Goal: Task Accomplishment & Management: Use online tool/utility

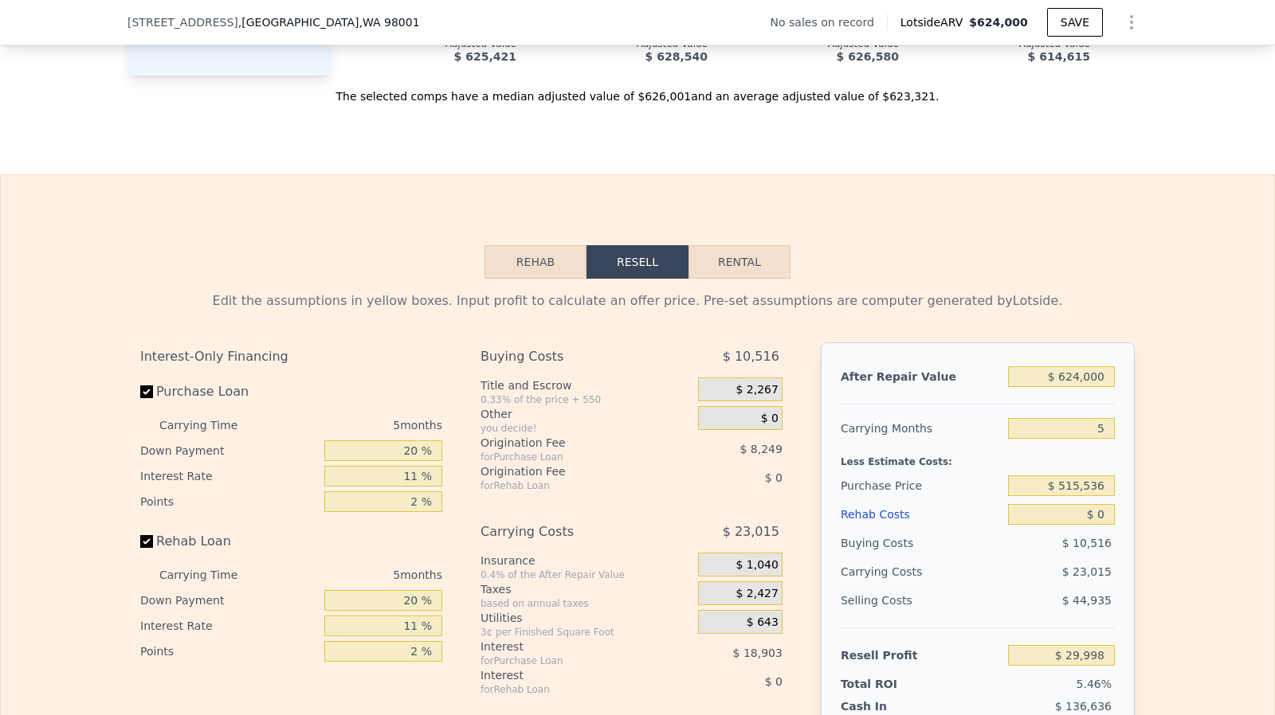
scroll to position [2181, 0]
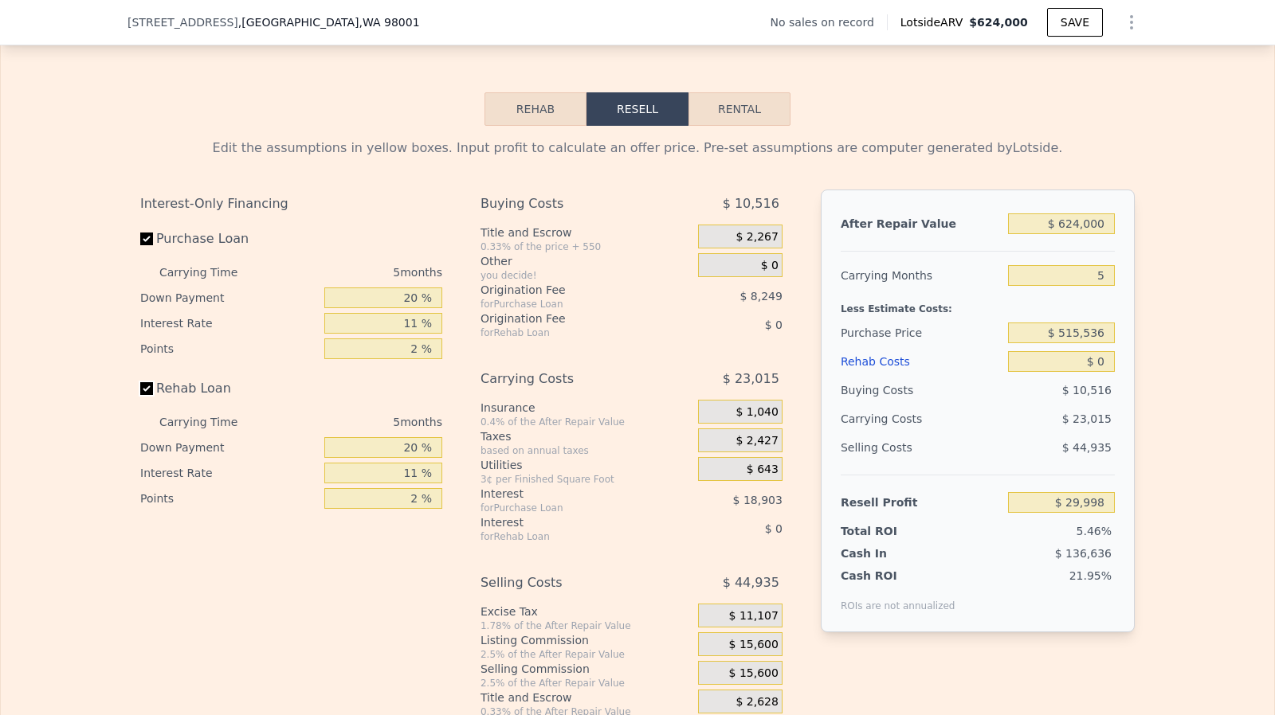
click at [143, 395] on input "Rehab Loan" at bounding box center [146, 388] width 13 height 13
checkbox input "false"
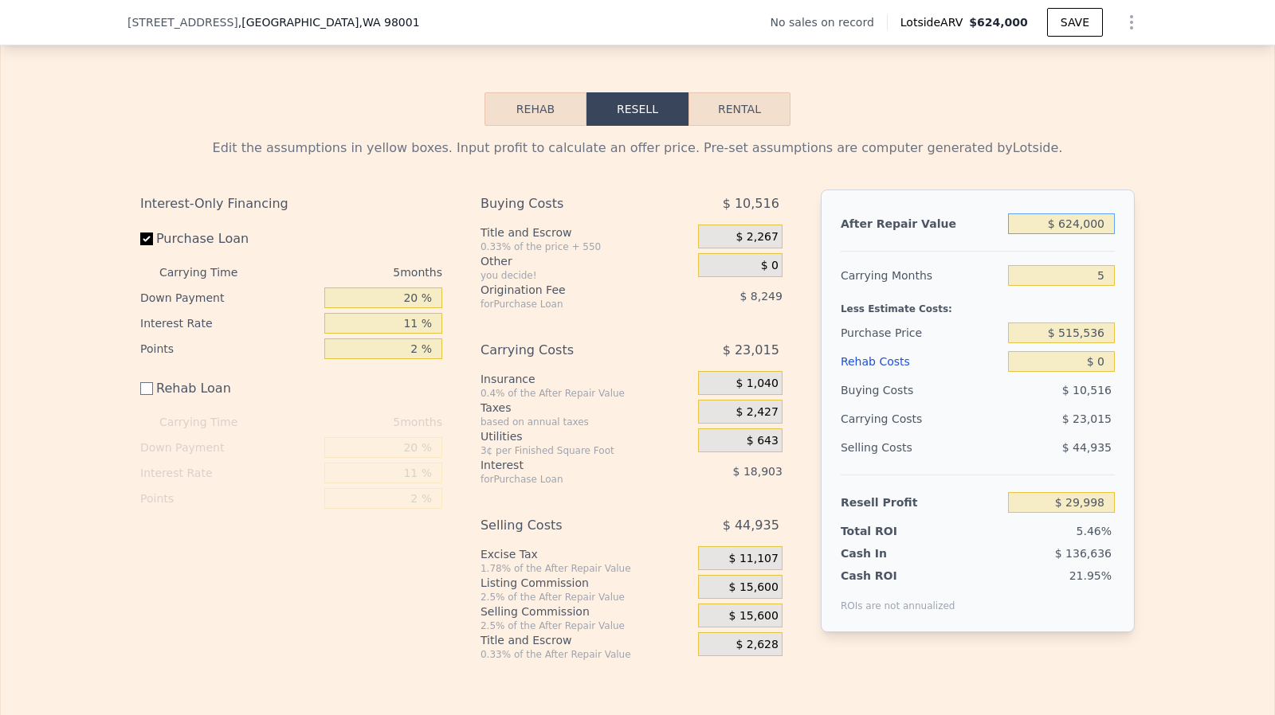
click at [1082, 234] on input "$ 624,000" at bounding box center [1061, 224] width 107 height 21
type input "$ 5"
type input "-$ 548,572"
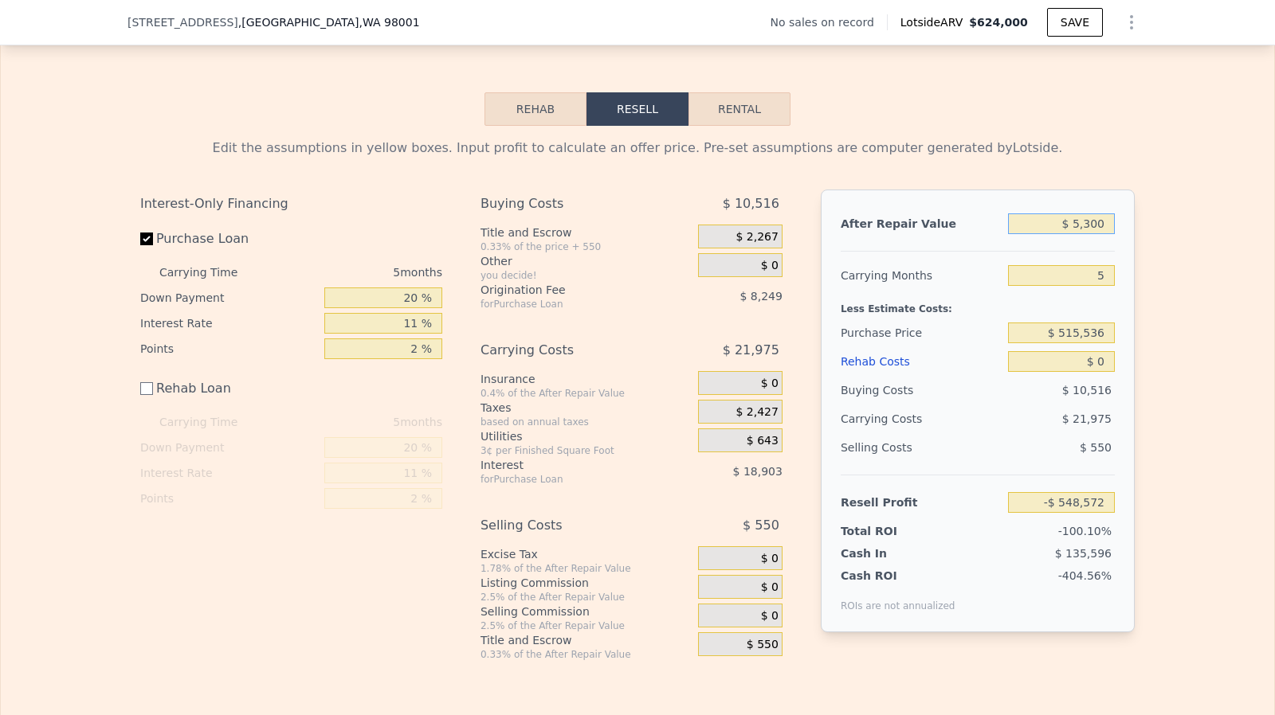
type input "$ 53,000"
type input "-$ 499,434"
type input "$ 530,000"
type input "-$ 57,159"
type input "$ 530,000"
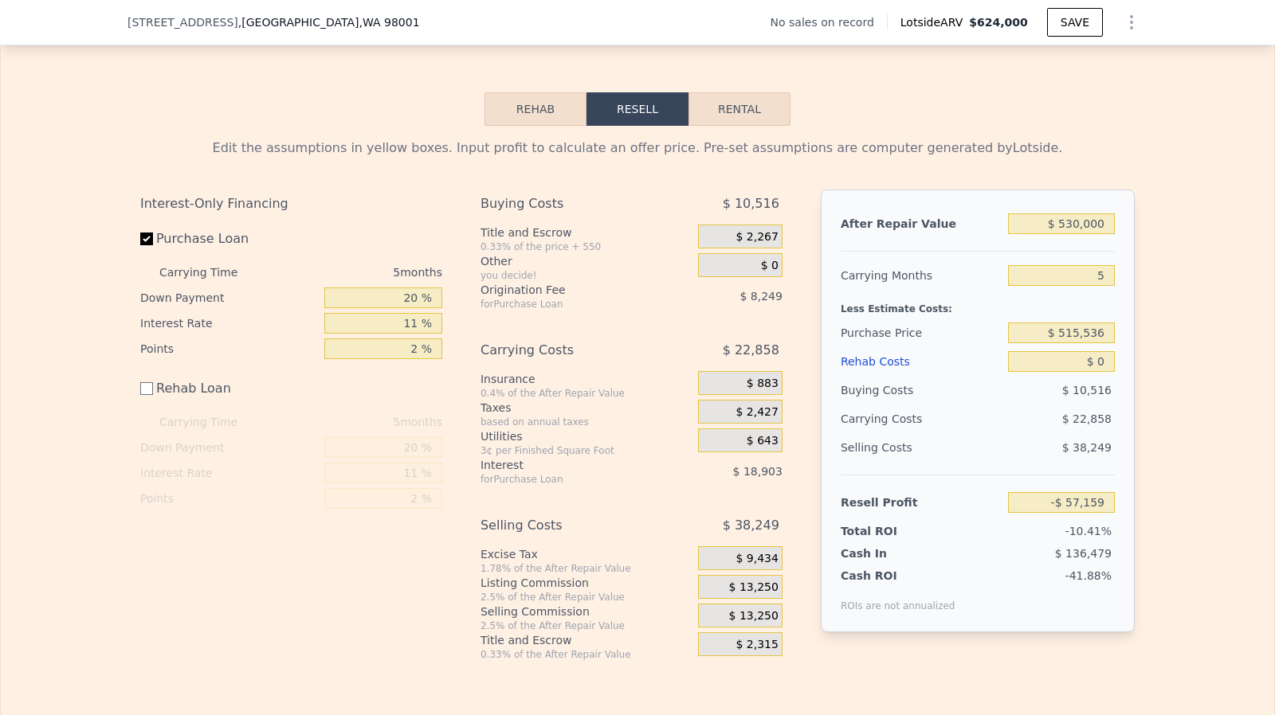
click at [1091, 347] on div "$ 515,536" at bounding box center [1061, 333] width 107 height 29
click at [1083, 343] on input "$ 515,536" at bounding box center [1061, 333] width 107 height 21
type input "$ 450,000"
click at [1098, 372] on input "$ 0" at bounding box center [1061, 361] width 107 height 21
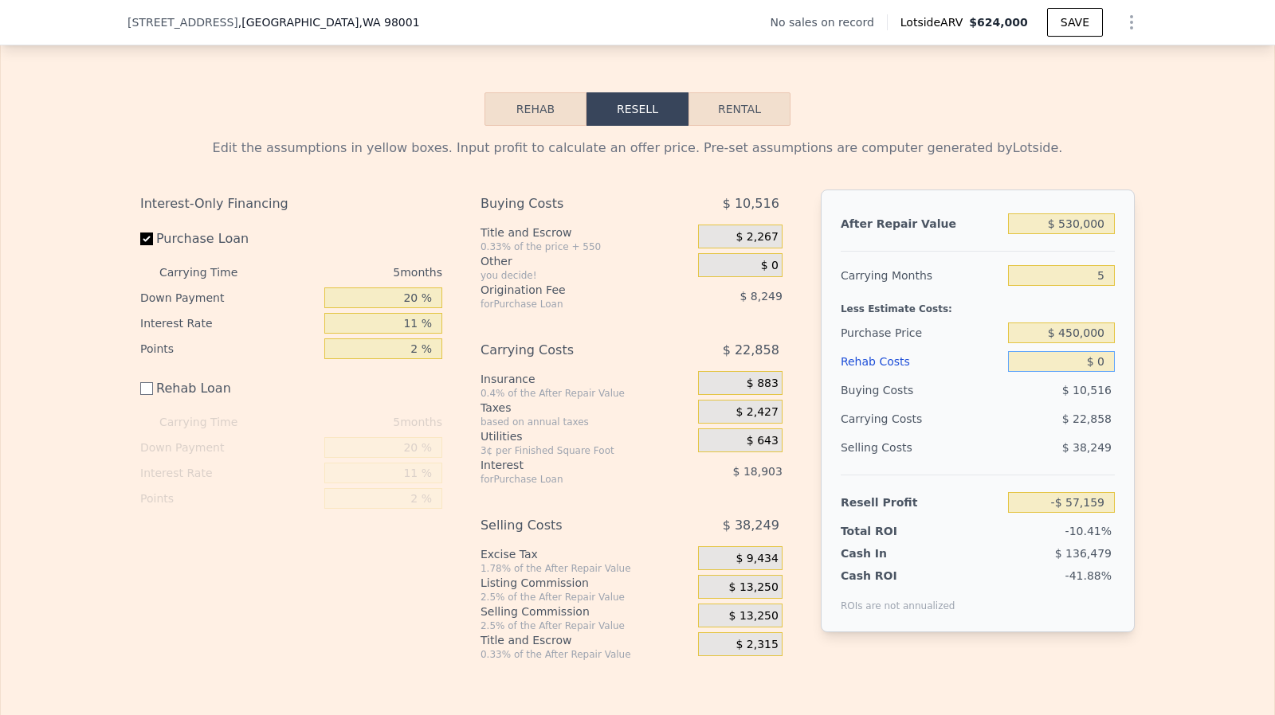
click at [1098, 372] on input "$ 0" at bounding box center [1061, 361] width 107 height 21
type input "$ 12,049"
type input "$ 1"
type input "$ 12,048"
type input "$ 15"
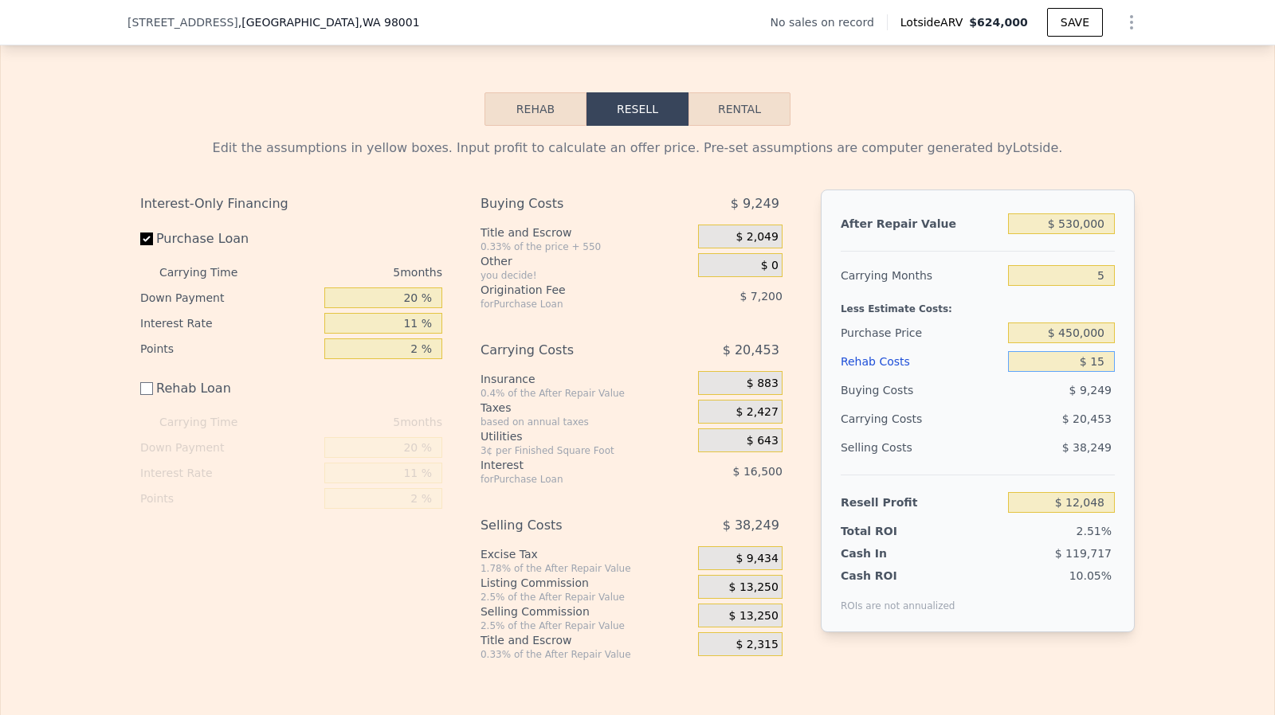
type input "$ 12,034"
type input "$ 1,500"
type input "$ 10,549"
type input "$ 15,000"
type input "-$ 2,951"
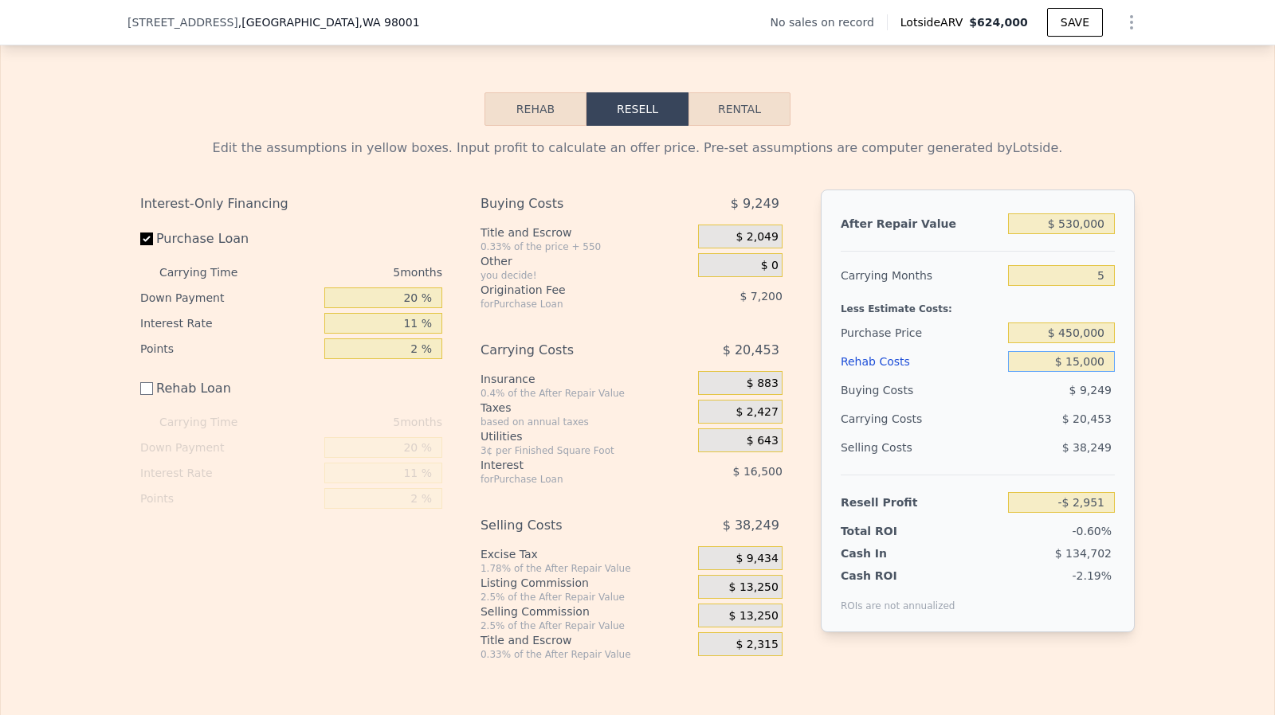
type input "$ 15,000"
click at [1086, 343] on input "$ 450,000" at bounding box center [1061, 333] width 107 height 21
click at [1094, 234] on input "$ 530,000" at bounding box center [1061, 224] width 107 height 21
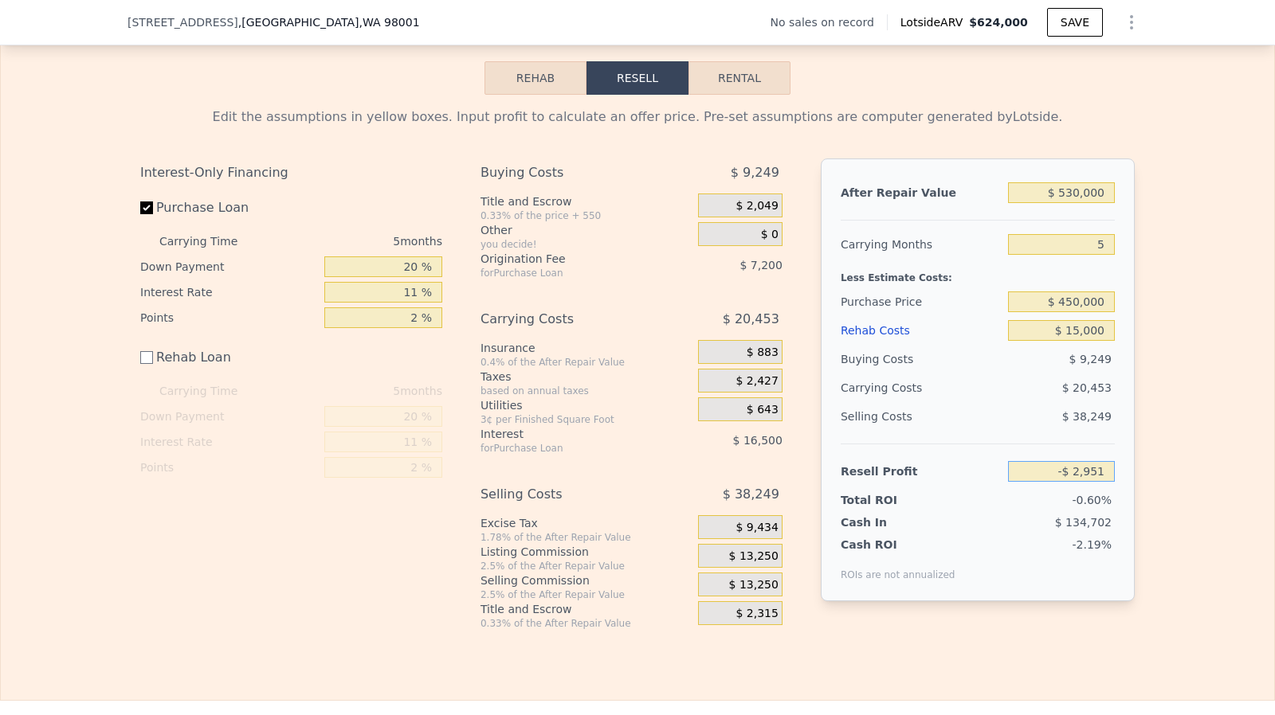
click at [1077, 482] on input "-$ 2,951" at bounding box center [1061, 471] width 107 height 21
click at [1075, 288] on div "Less Estimate Costs:" at bounding box center [977, 273] width 274 height 29
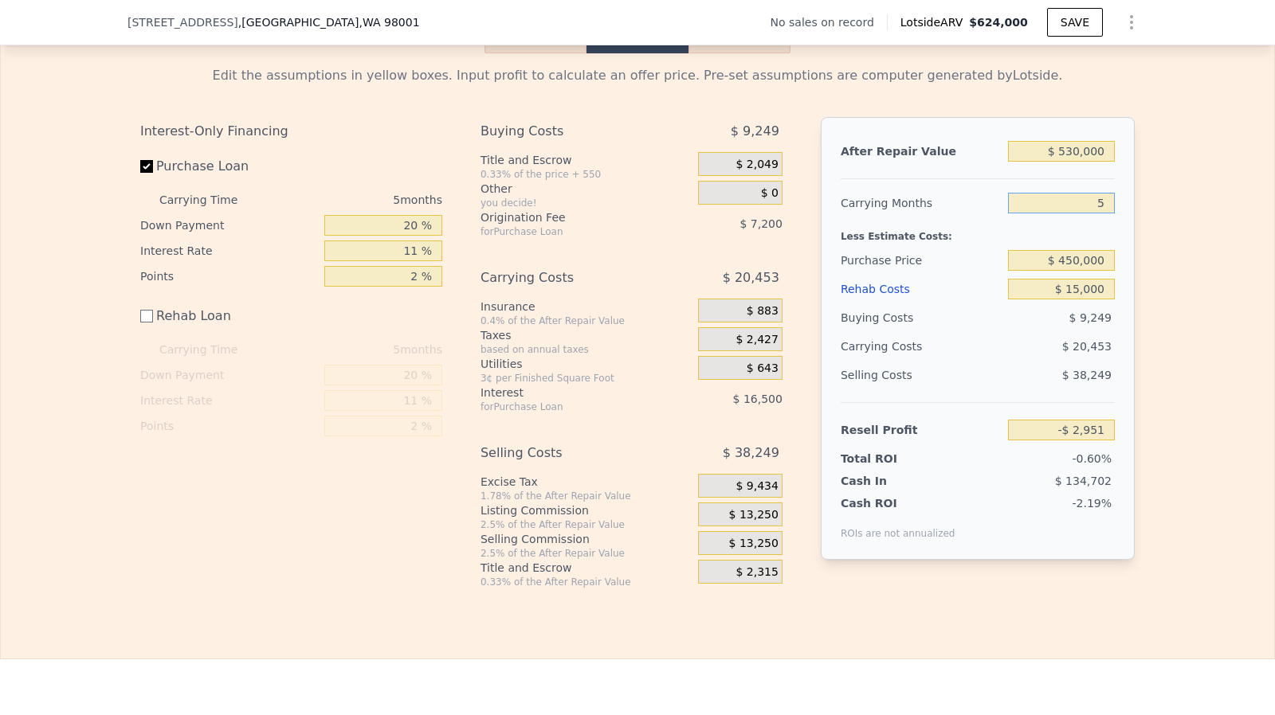
click at [1106, 214] on input "5" at bounding box center [1061, 203] width 107 height 21
type input "3"
type input "$ 5,230"
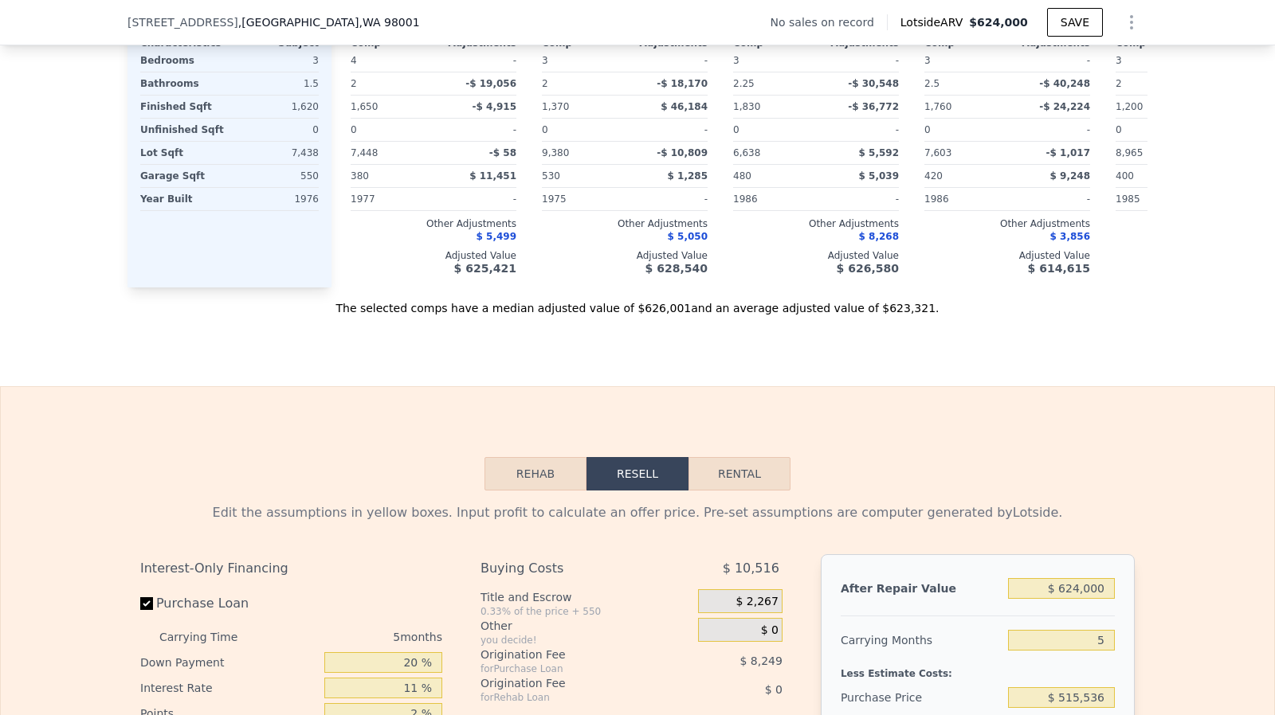
scroll to position [2178, 0]
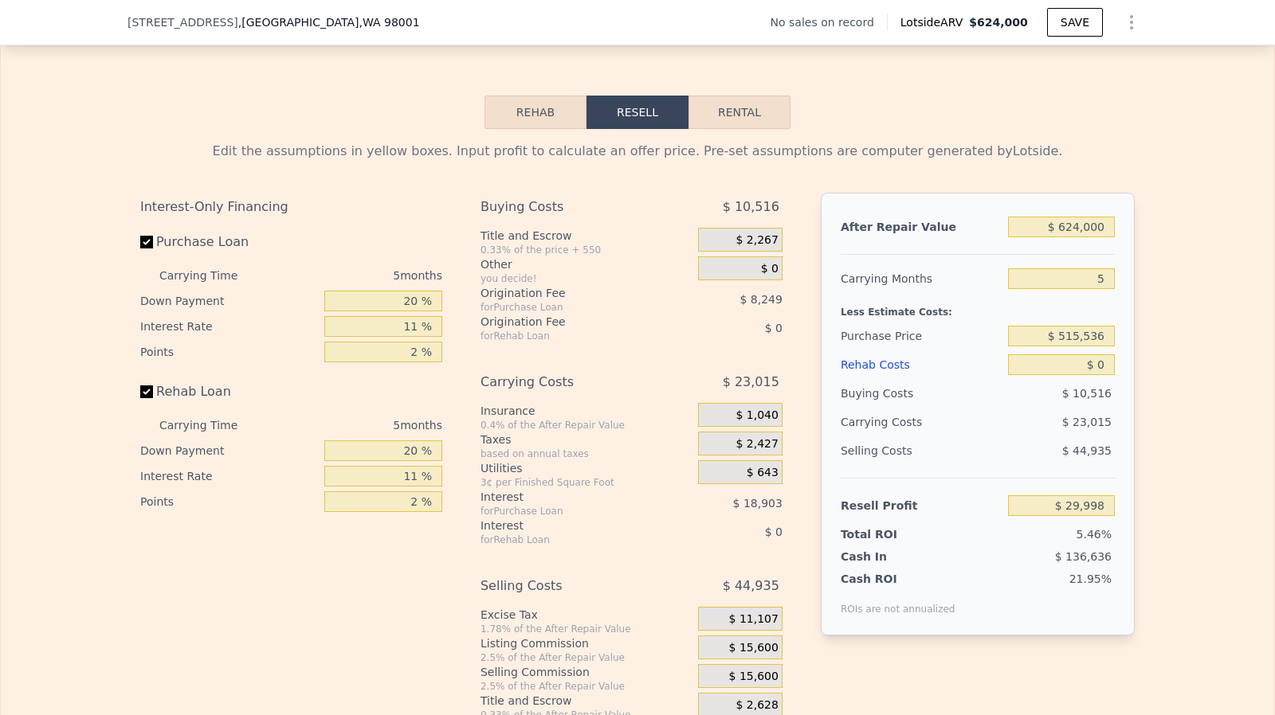
click at [147, 406] on label "Rehab Loan" at bounding box center [229, 392] width 178 height 29
click at [147, 398] on input "Rehab Loan" at bounding box center [146, 392] width 13 height 13
checkbox input "false"
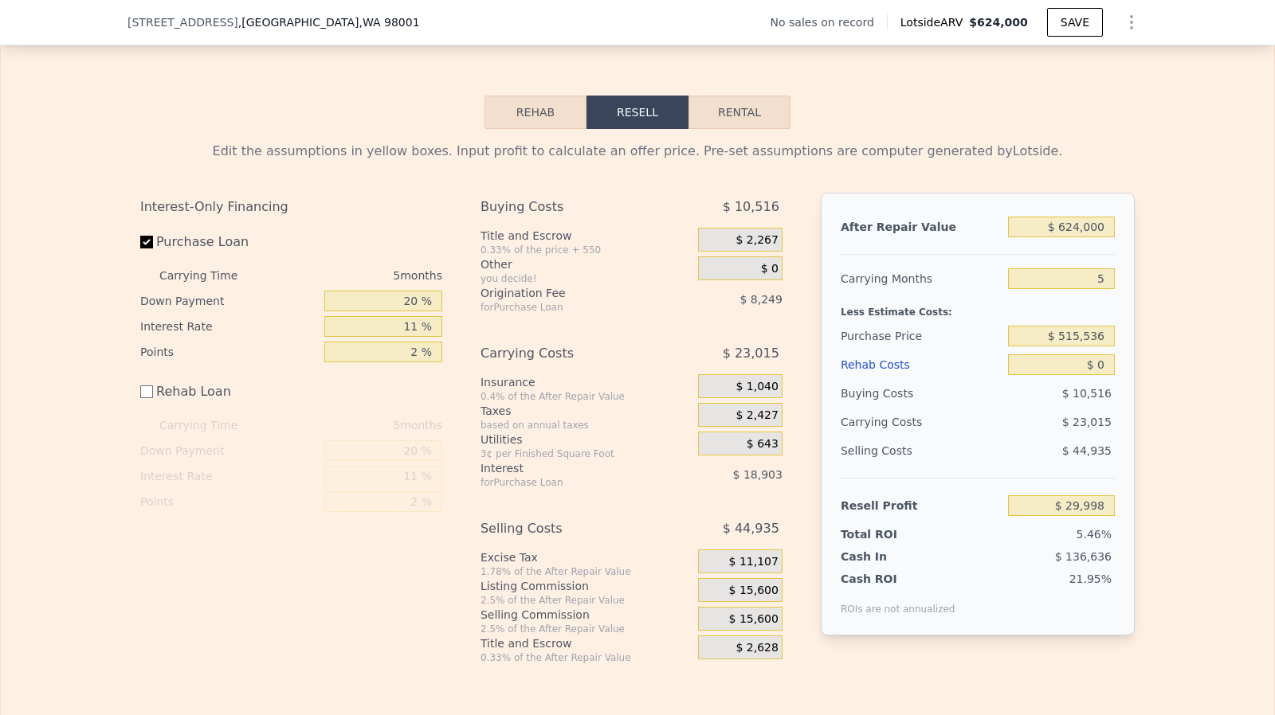
click at [1109, 246] on div "After Repair Value $ 624,000 Carrying Months 5 Less Estimate Costs: Purchase Pr…" at bounding box center [978, 414] width 314 height 443
click at [1096, 237] on input "$ 624,000" at bounding box center [1061, 227] width 107 height 21
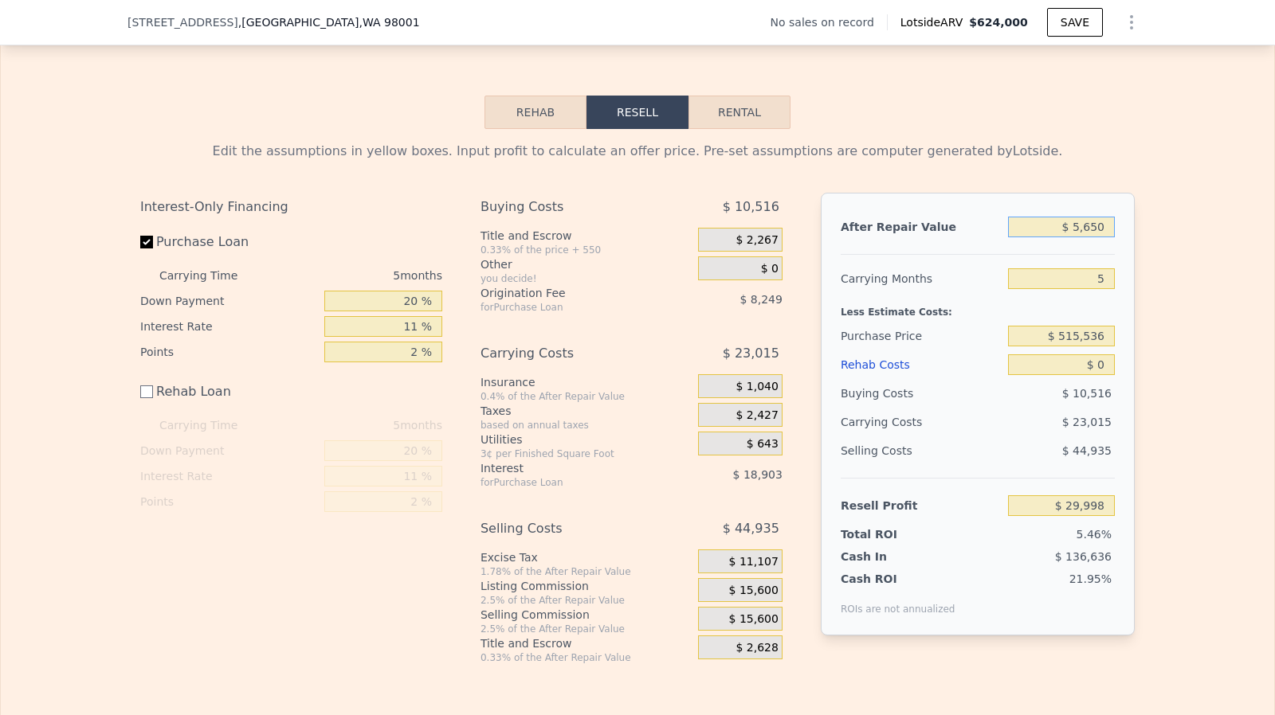
type input "$ 56,500"
type input "-$ 496,191"
type input "$ 565,000"
type input "-$ 24,707"
type input "$ 565,000"
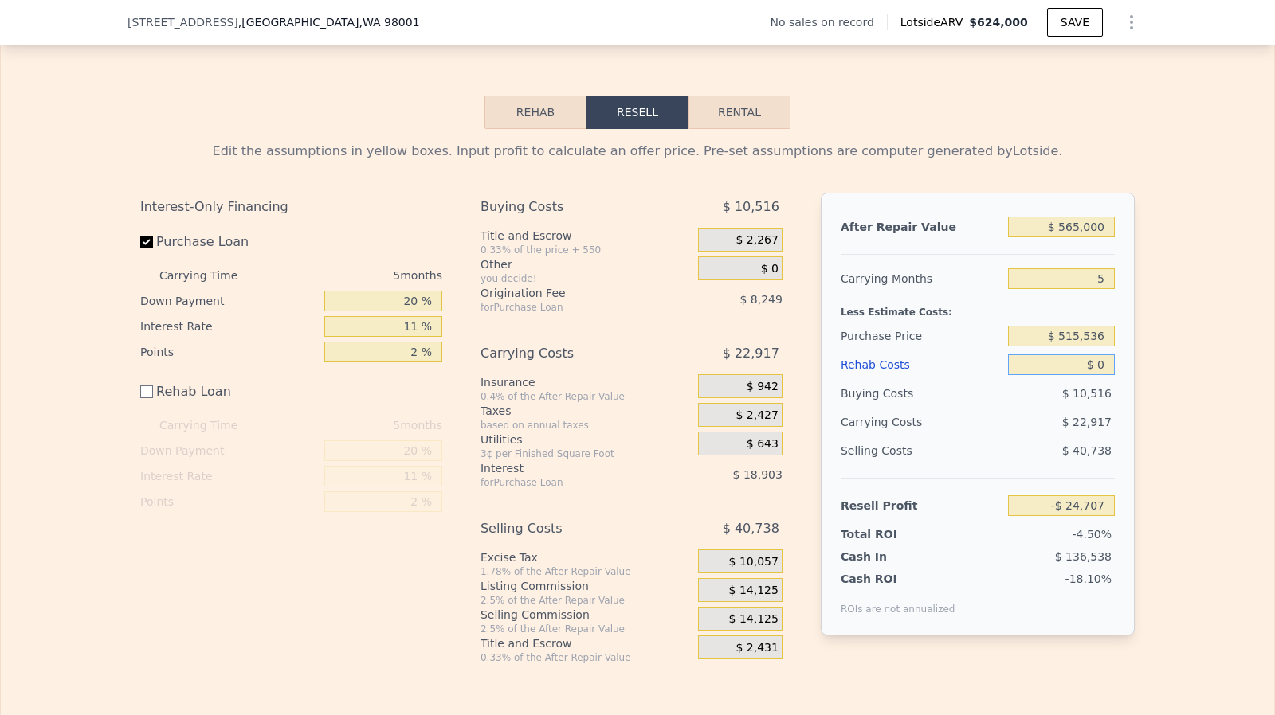
click at [1104, 375] on input "$ 0" at bounding box center [1061, 365] width 107 height 21
type input "$ 15"
type input "-$ 24,722"
type input "$ 1,500"
type input "-$ 26,207"
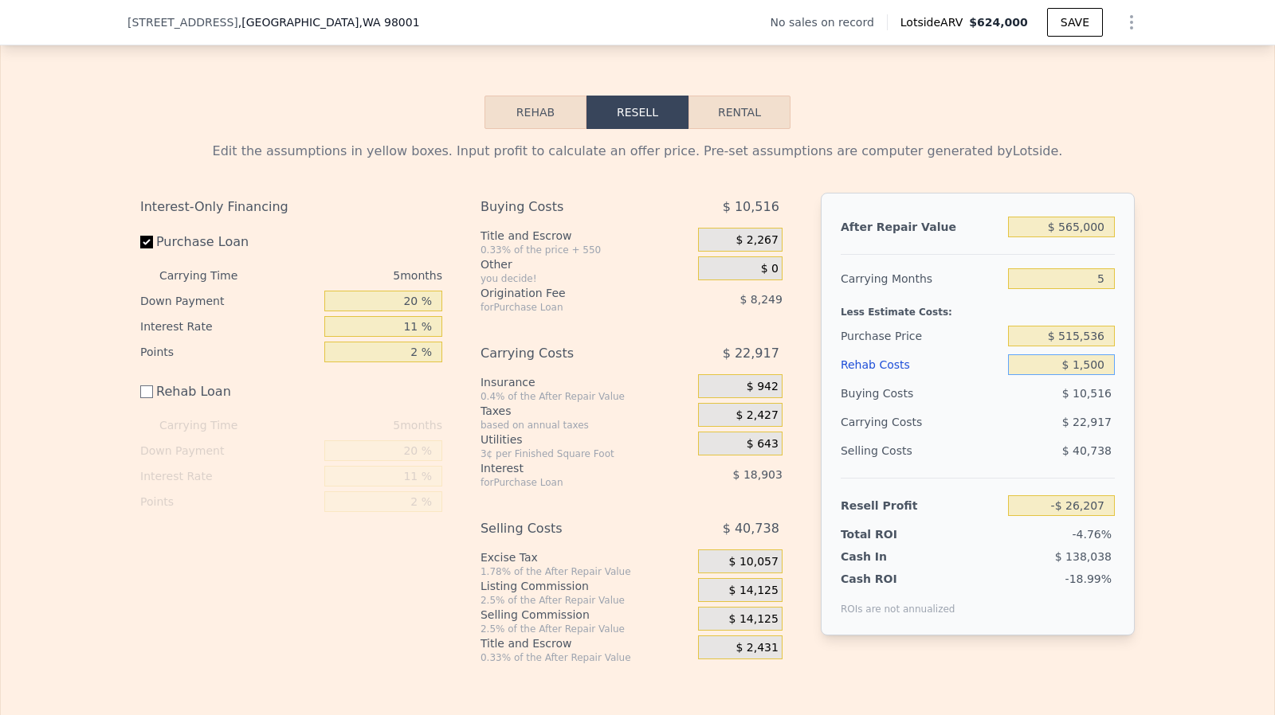
type input "$ 15,000"
type input "-$ 39,707"
type input "$ 15,000"
click at [1092, 347] on input "$ 515,536" at bounding box center [1061, 336] width 107 height 21
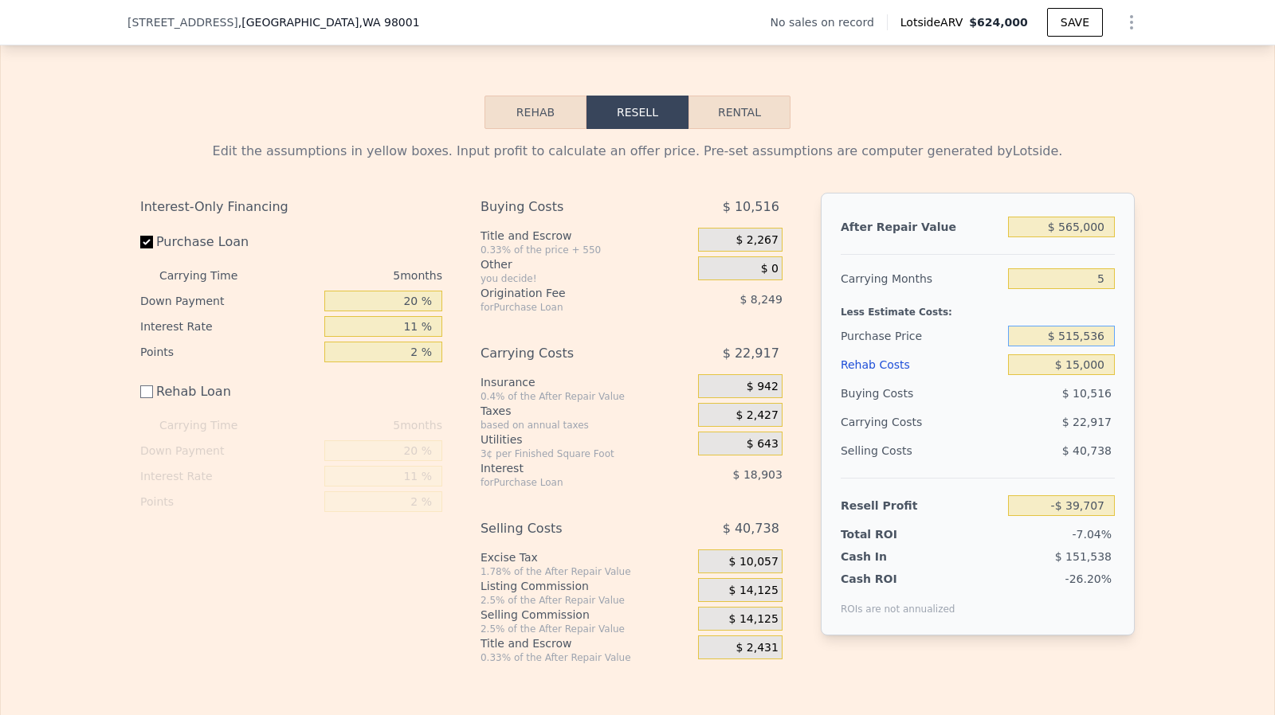
click at [1092, 347] on input "$ 515,536" at bounding box center [1061, 336] width 107 height 21
type input "$ 425,000"
click at [1091, 375] on input "$ 15,000" at bounding box center [1061, 365] width 107 height 21
type input "$ 55,900"
click at [757, 598] on span "$ 14,125" at bounding box center [753, 591] width 49 height 14
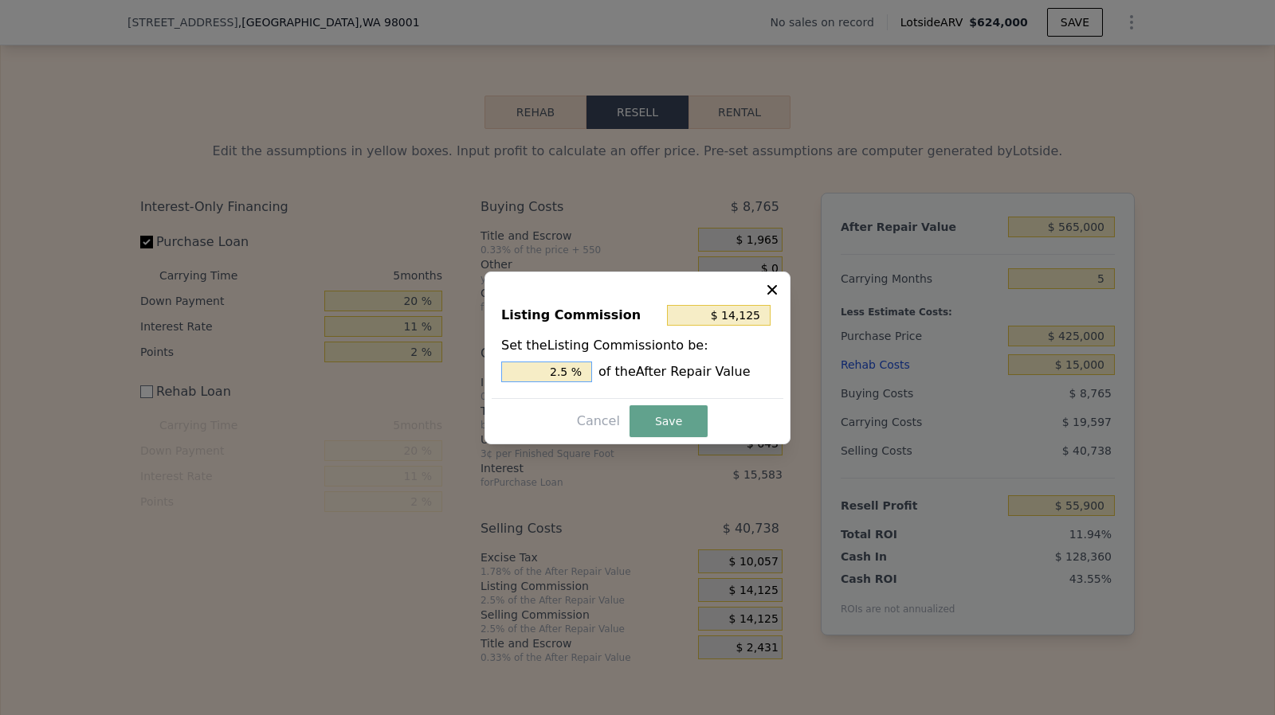
click at [580, 378] on input "2.5 %" at bounding box center [546, 372] width 91 height 21
type input "$ 11,300"
type input "2 %"
type input "$ 5,650"
type input "1 %"
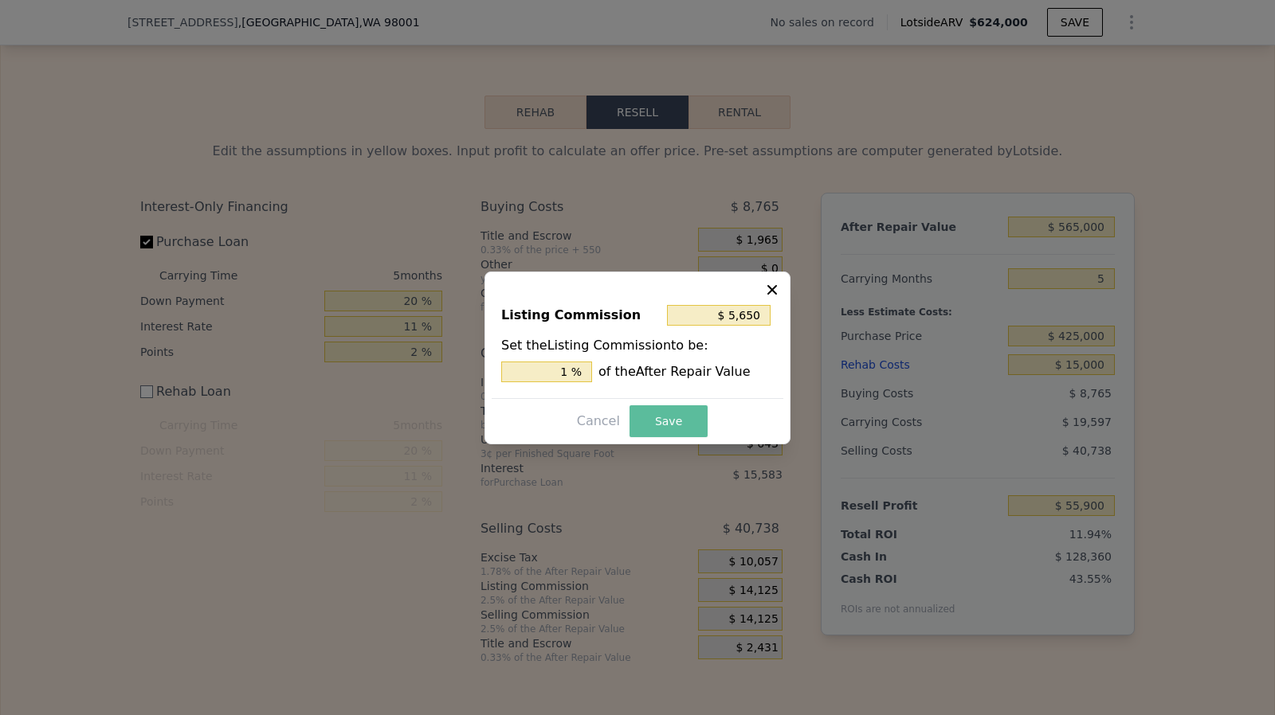
click at [653, 408] on button "Save" at bounding box center [668, 422] width 78 height 32
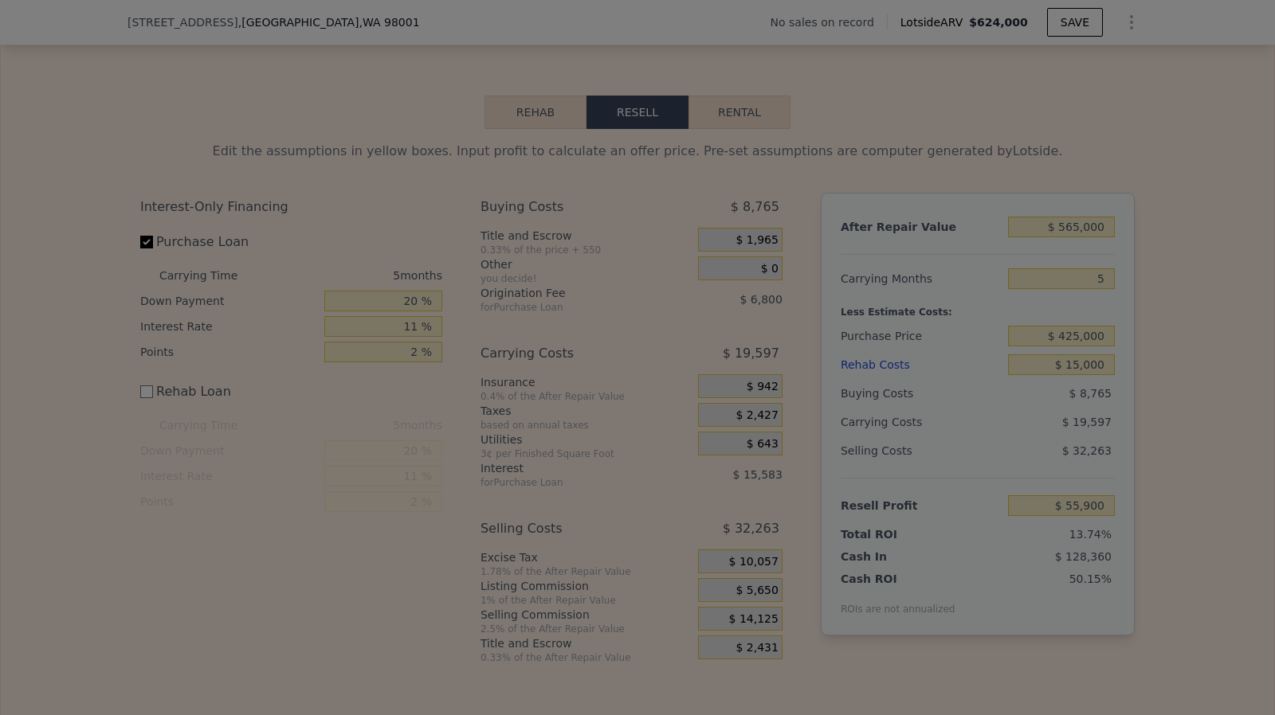
type input "$ 64,375"
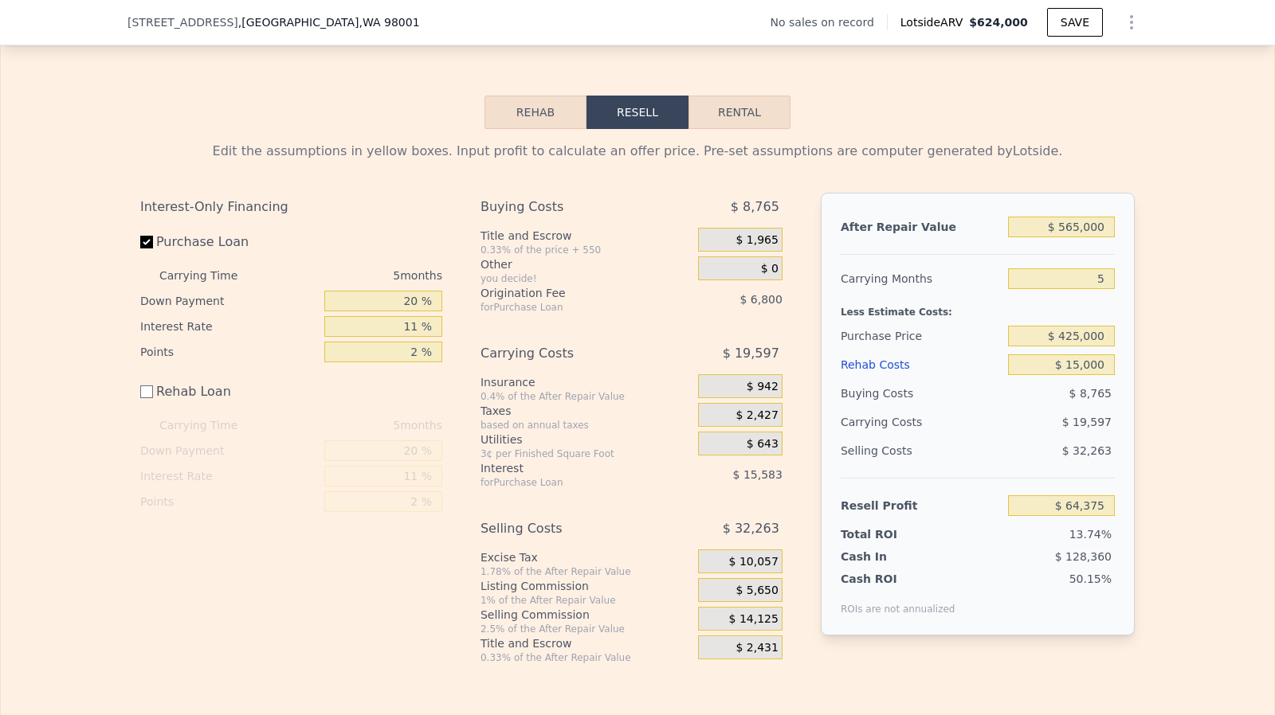
click at [1110, 301] on div "After Repair Value $ 565,000 Carrying Months 5 Less Estimate Costs: Purchase Pr…" at bounding box center [978, 414] width 314 height 443
click at [1095, 289] on input "5" at bounding box center [1061, 278] width 107 height 21
type input "3"
type input "$ 72,214"
type input "3"
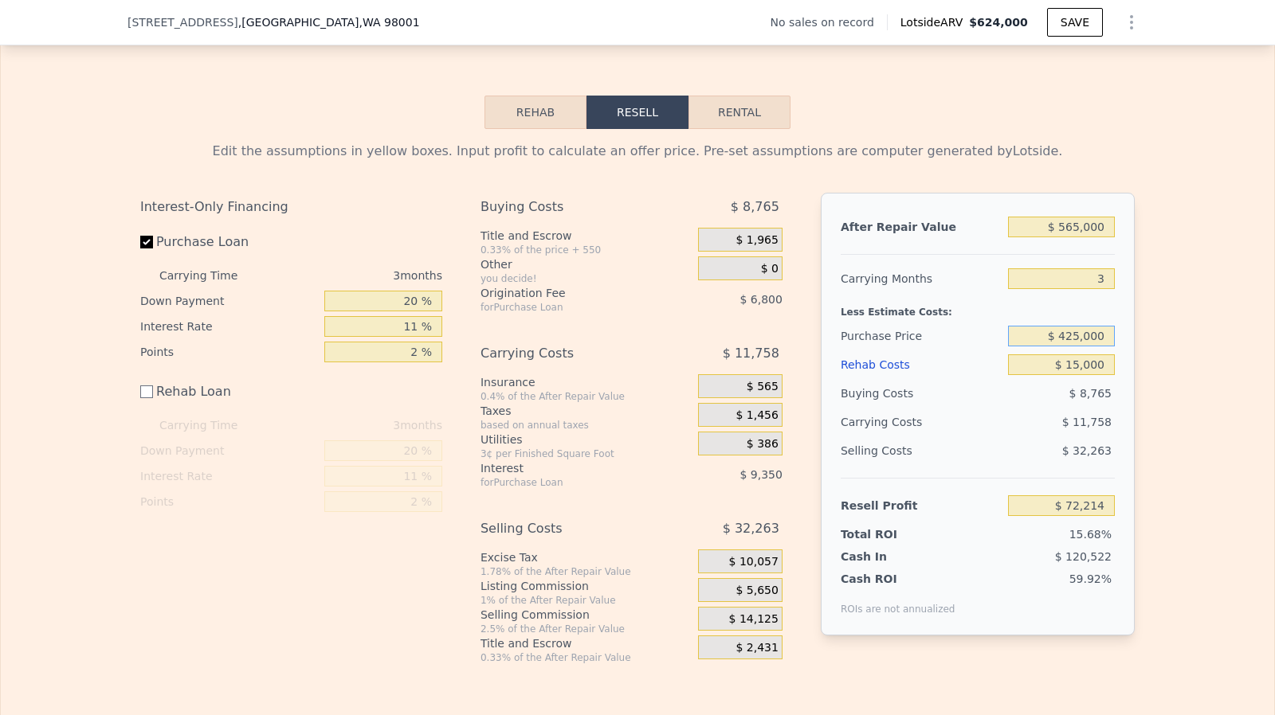
click at [1074, 347] on input "$ 425,000" at bounding box center [1061, 336] width 107 height 21
click at [1077, 400] on span "$ 8,765" at bounding box center [1090, 393] width 42 height 13
click at [1083, 375] on input "$ 15,000" at bounding box center [1061, 365] width 107 height 21
click at [1079, 347] on input "$ 425,000" at bounding box center [1061, 336] width 107 height 21
click at [1081, 375] on input "$ 15,000" at bounding box center [1061, 365] width 107 height 21
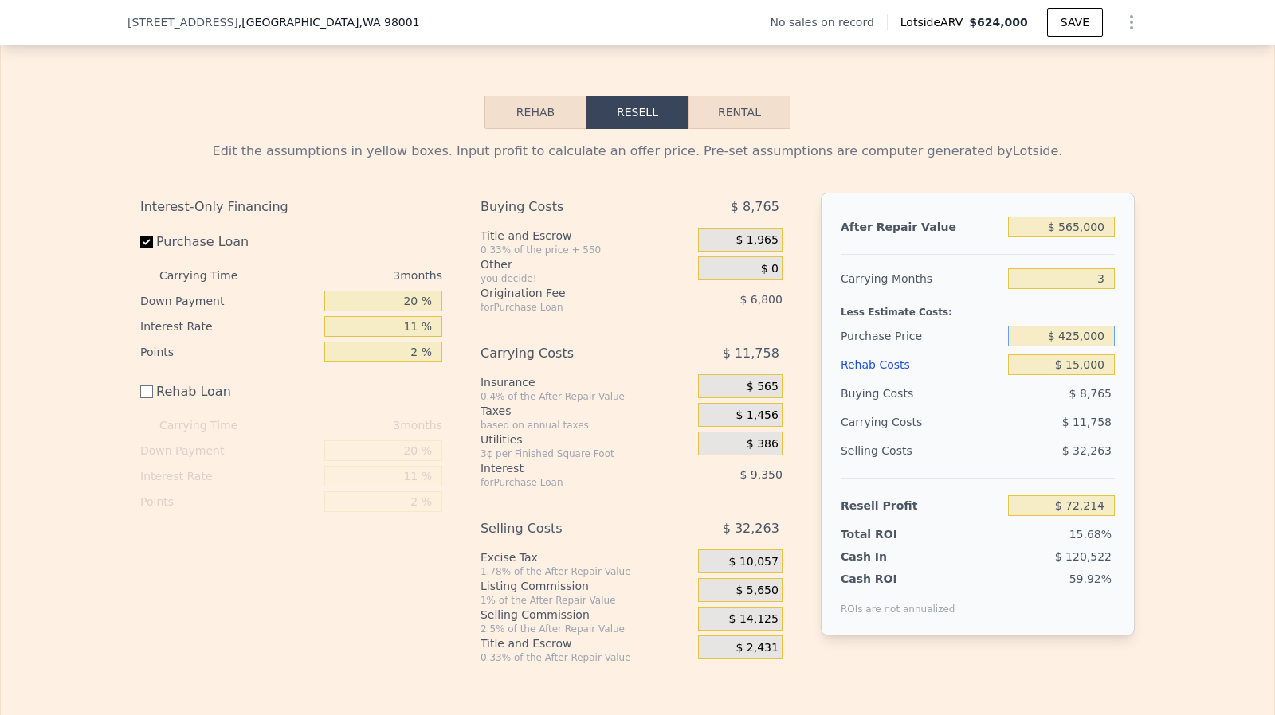
click at [1072, 347] on input "$ 425,000" at bounding box center [1061, 336] width 107 height 21
click at [1070, 347] on input "$ 425,000" at bounding box center [1061, 336] width 107 height 21
click at [1075, 347] on input "$ 425,000" at bounding box center [1061, 336] width 107 height 21
type input "$ 450,000"
click at [1083, 379] on div "$ 15,000" at bounding box center [1061, 365] width 107 height 29
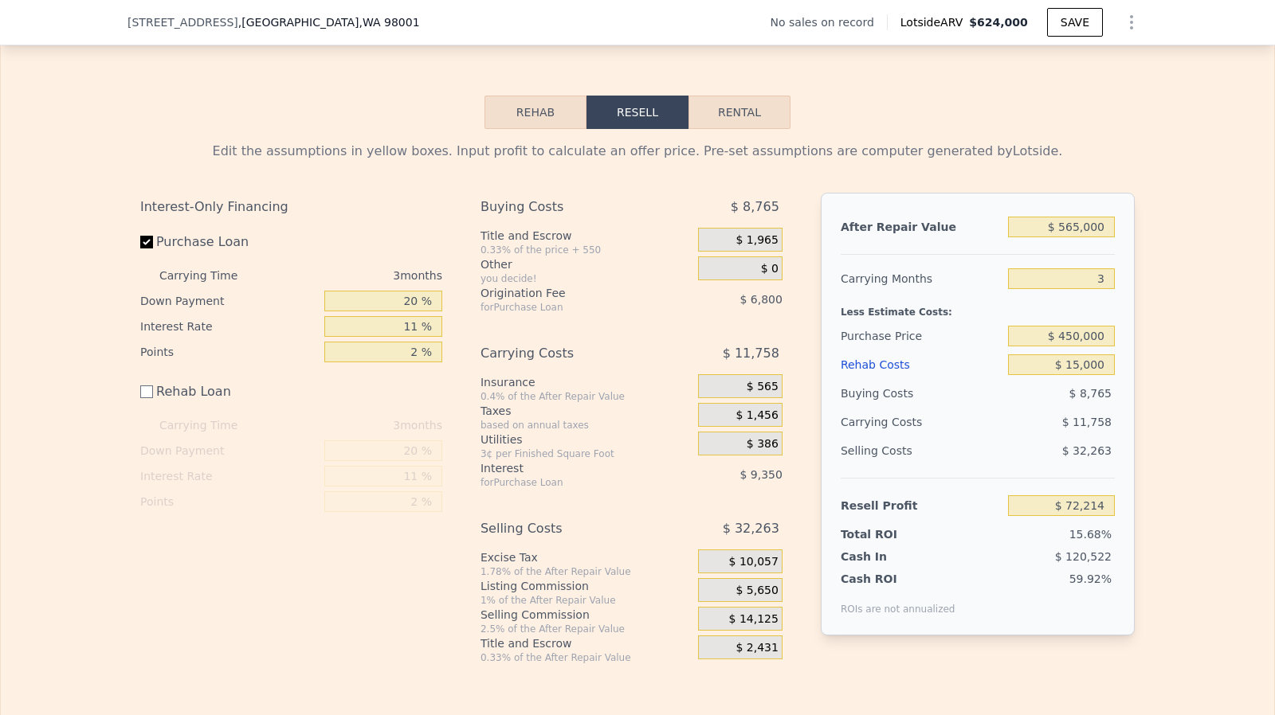
type input "$ 46,181"
click at [1084, 375] on input "$ 15,000" at bounding box center [1061, 365] width 107 height 21
